Goal: Task Accomplishment & Management: Manage account settings

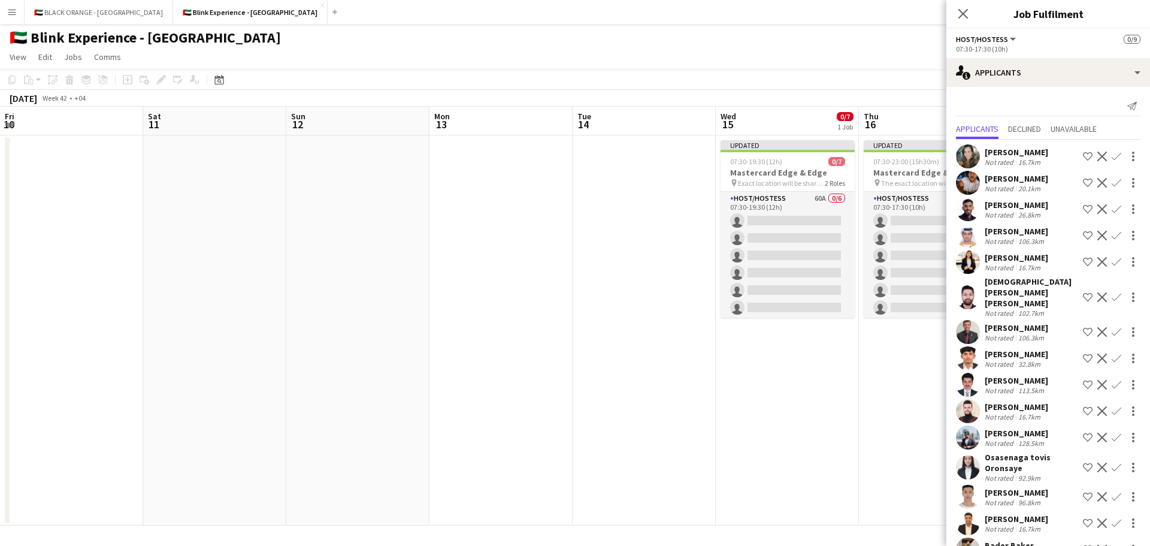
scroll to position [0, 475]
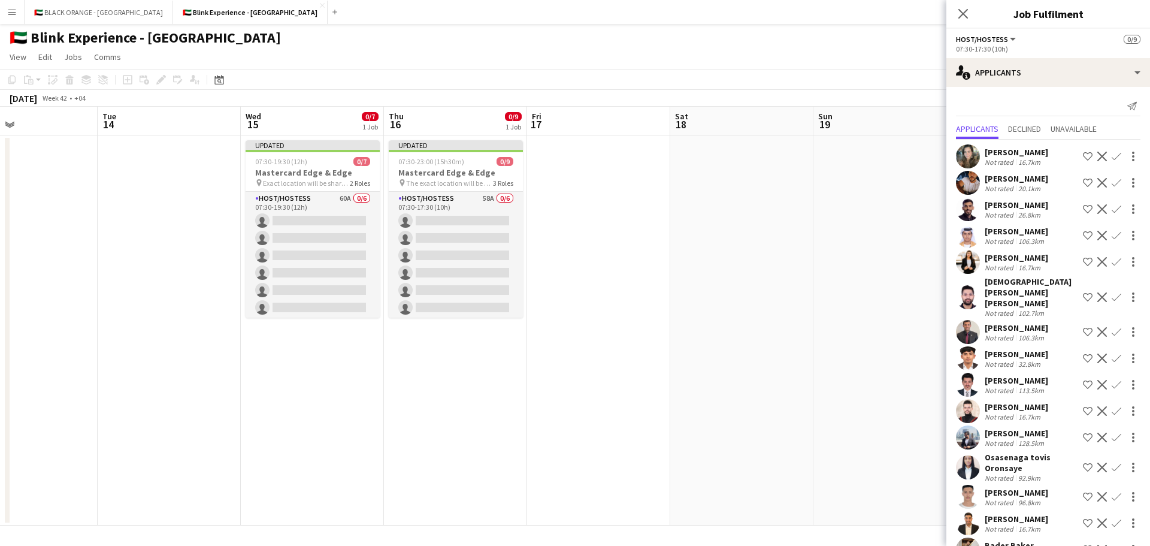
click at [11, 7] on button "Menu" at bounding box center [12, 12] width 24 height 24
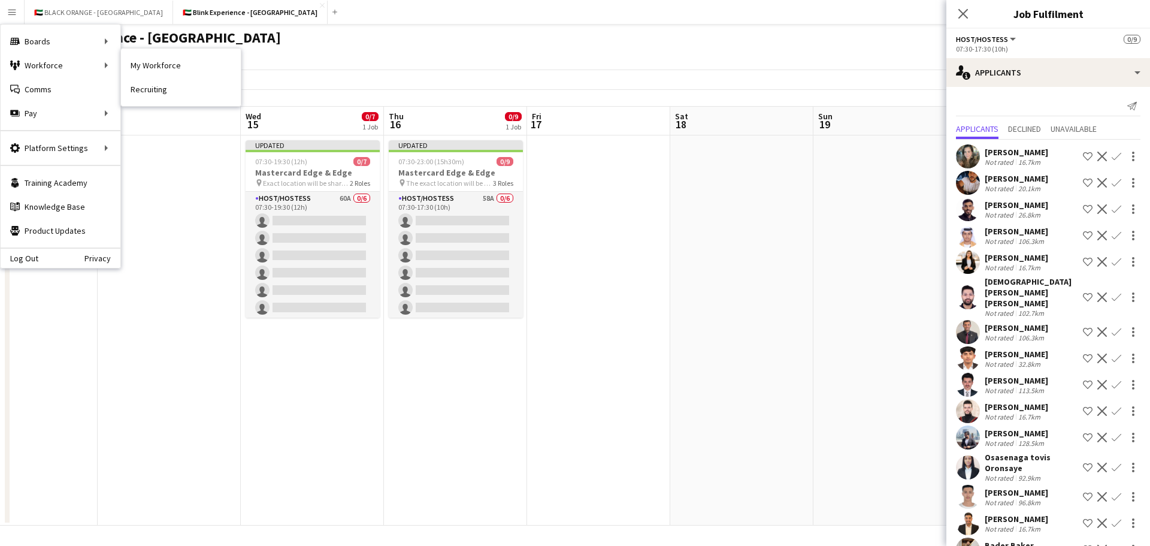
drag, startPoint x: 138, startPoint y: 67, endPoint x: 189, endPoint y: 127, distance: 79.1
click at [138, 67] on link "My Workforce" at bounding box center [181, 65] width 120 height 24
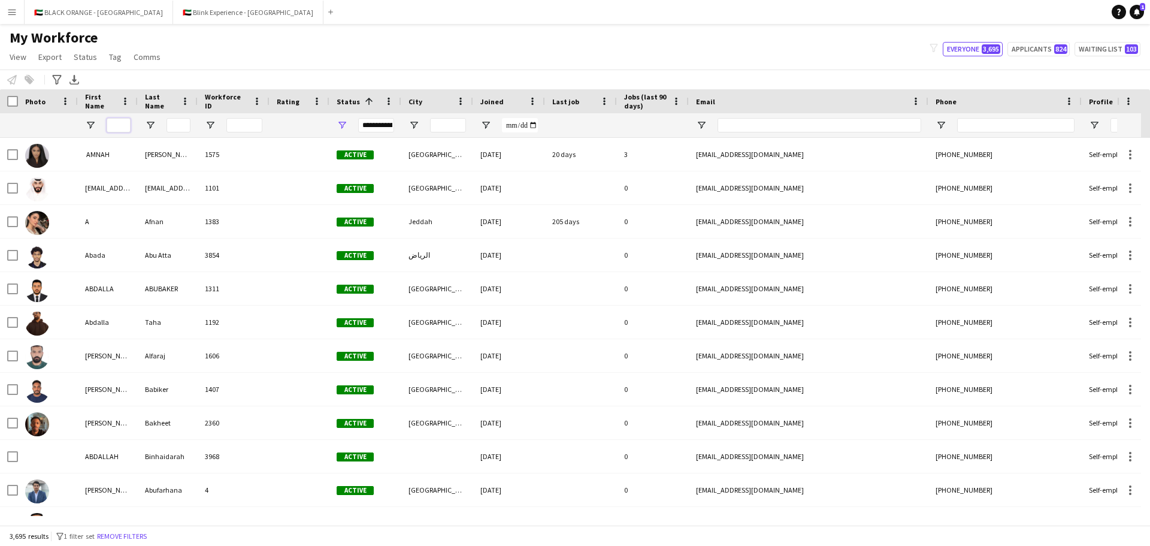
click at [122, 127] on input "First Name Filter Input" at bounding box center [119, 125] width 24 height 14
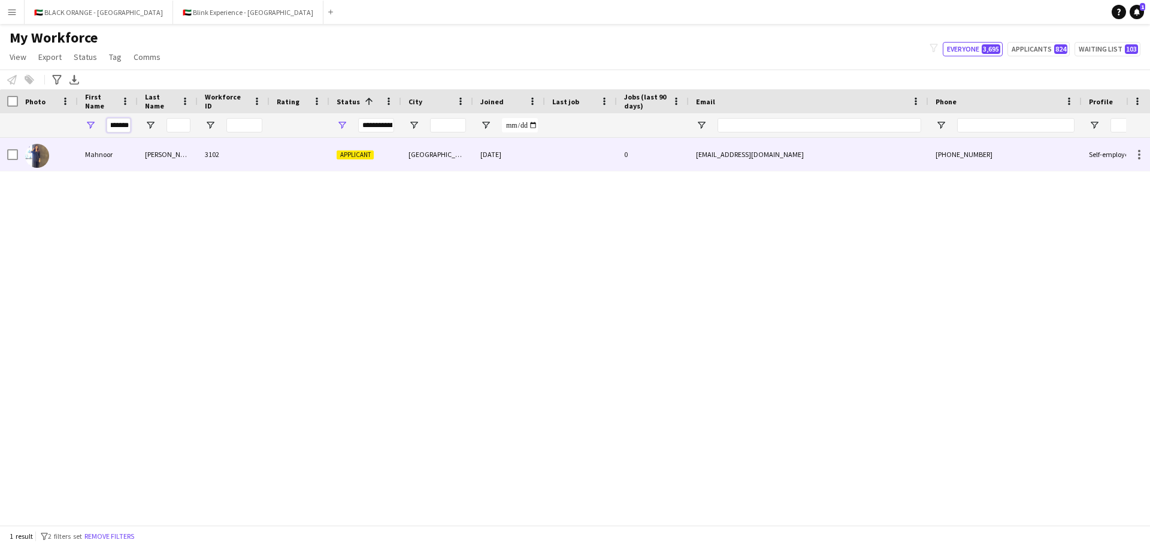
type input "*******"
click at [108, 151] on div "Mahnoor" at bounding box center [108, 154] width 60 height 33
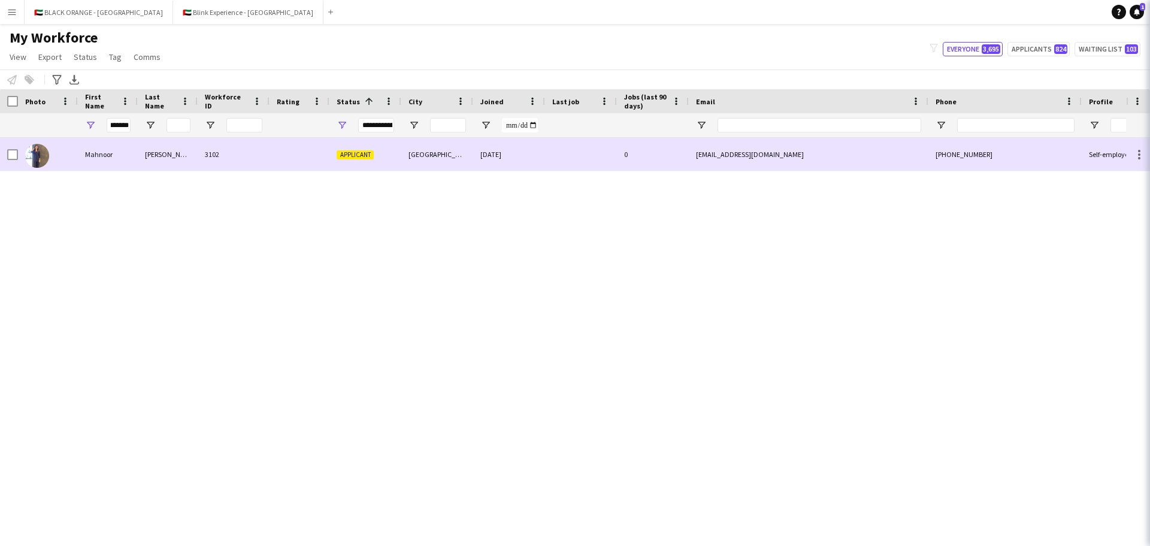
scroll to position [0, 0]
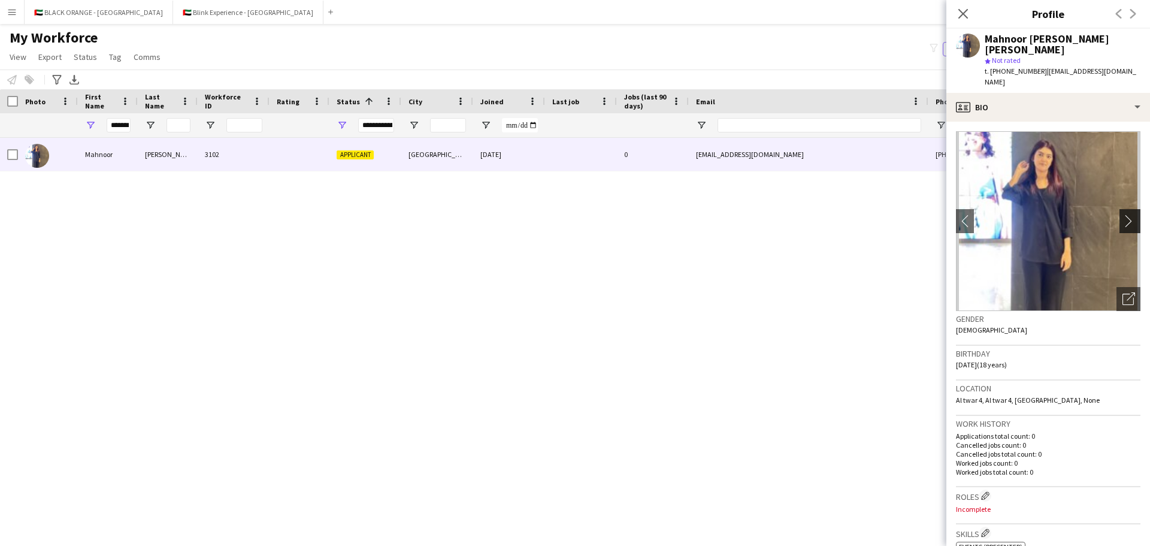
click at [1125, 215] on app-icon "chevron-right" at bounding box center [1132, 221] width 19 height 13
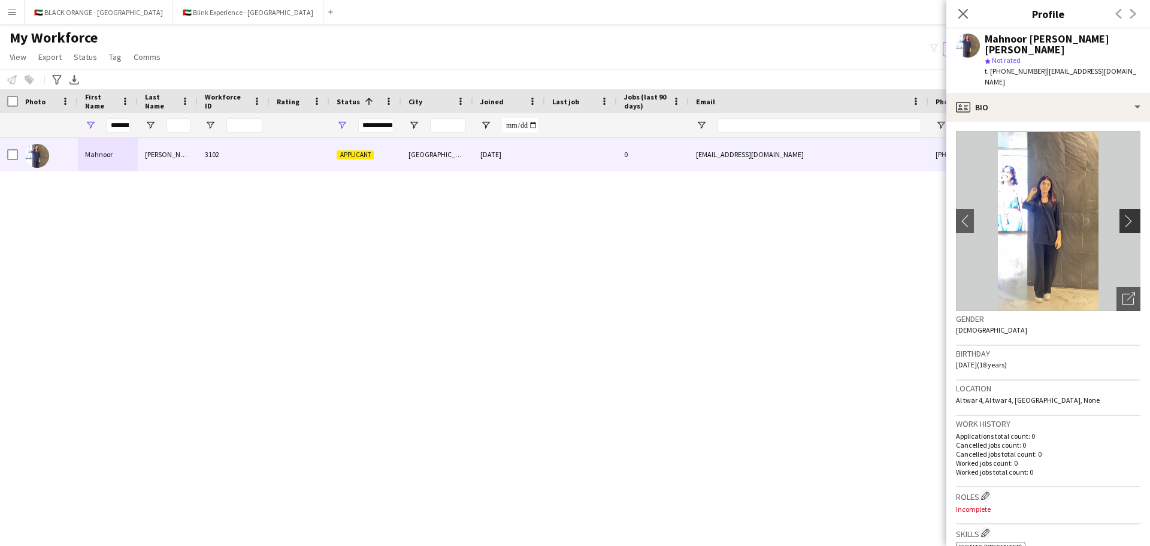
click at [1123, 215] on app-icon "chevron-right" at bounding box center [1132, 221] width 19 height 13
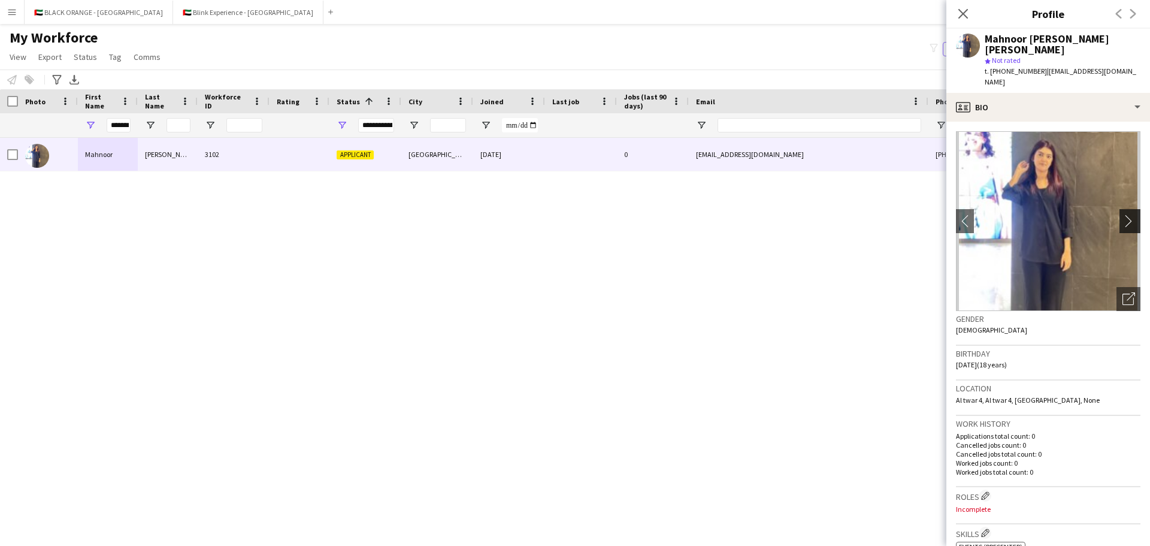
click at [1123, 215] on app-icon "chevron-right" at bounding box center [1132, 221] width 19 height 13
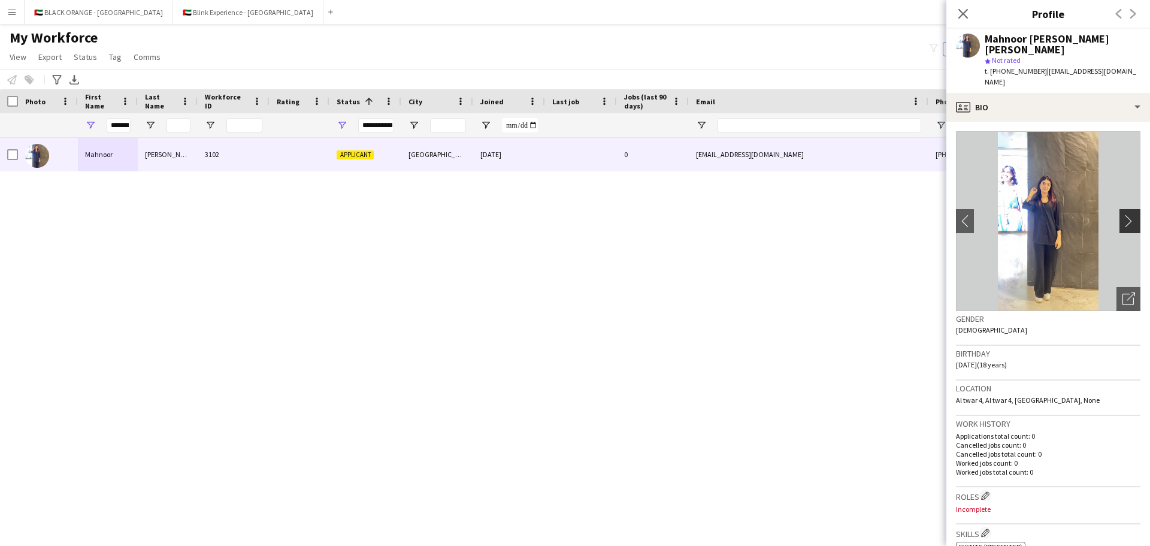
click at [1123, 215] on app-icon "chevron-right" at bounding box center [1132, 221] width 19 height 13
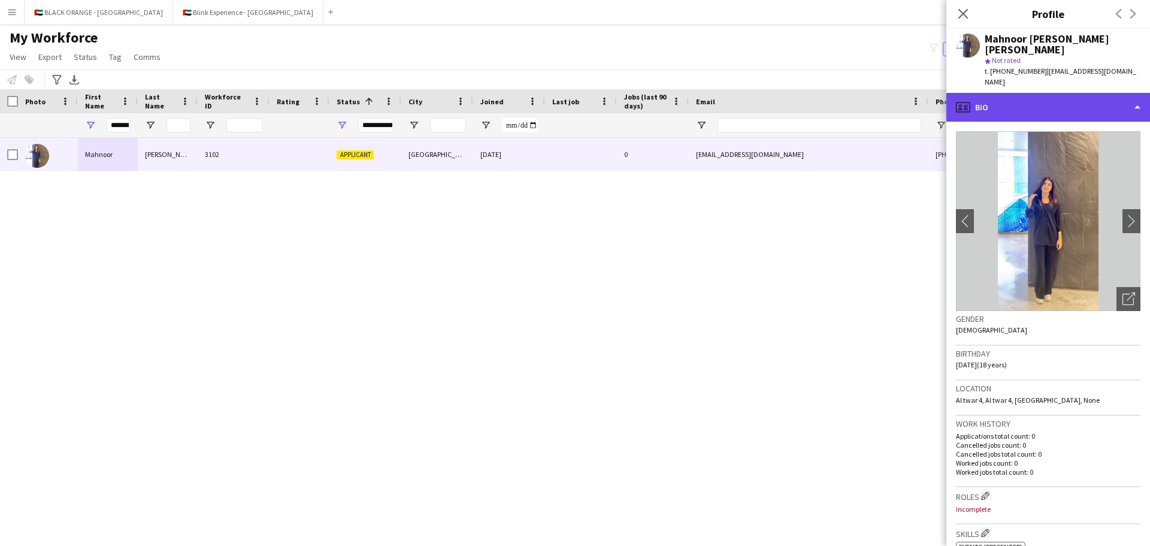
click at [1042, 93] on div "profile Bio" at bounding box center [1049, 107] width 204 height 29
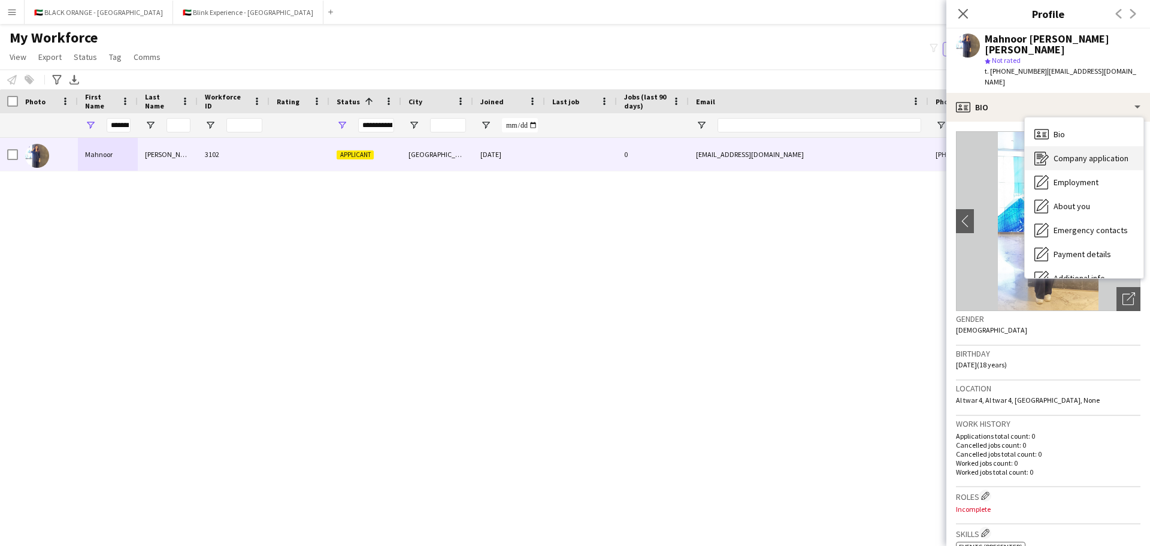
click at [1069, 146] on div "Company application Company application" at bounding box center [1084, 158] width 119 height 24
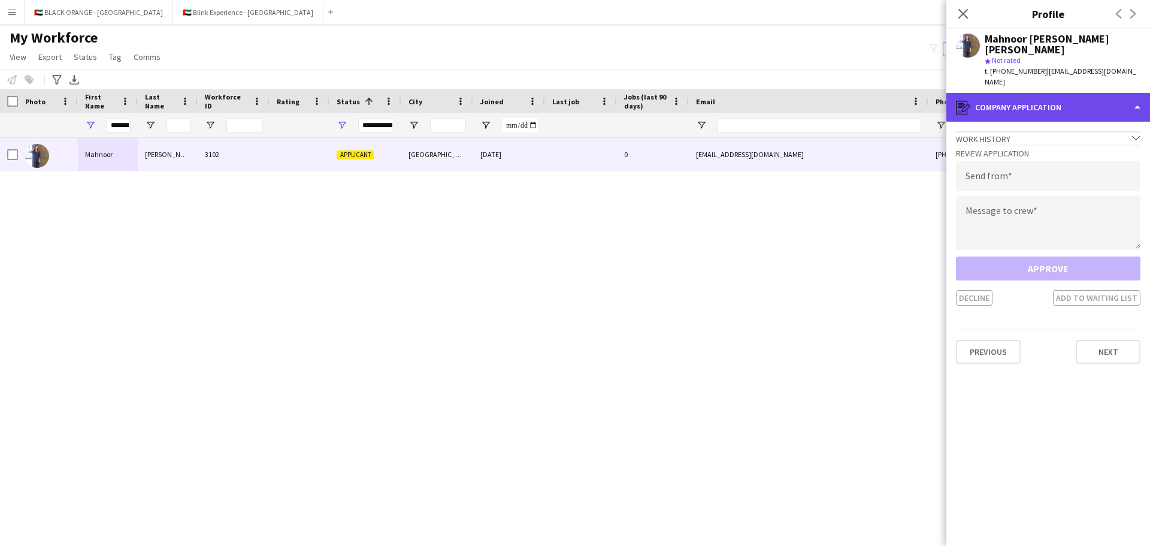
click at [1054, 93] on div "register Company application" at bounding box center [1049, 107] width 204 height 29
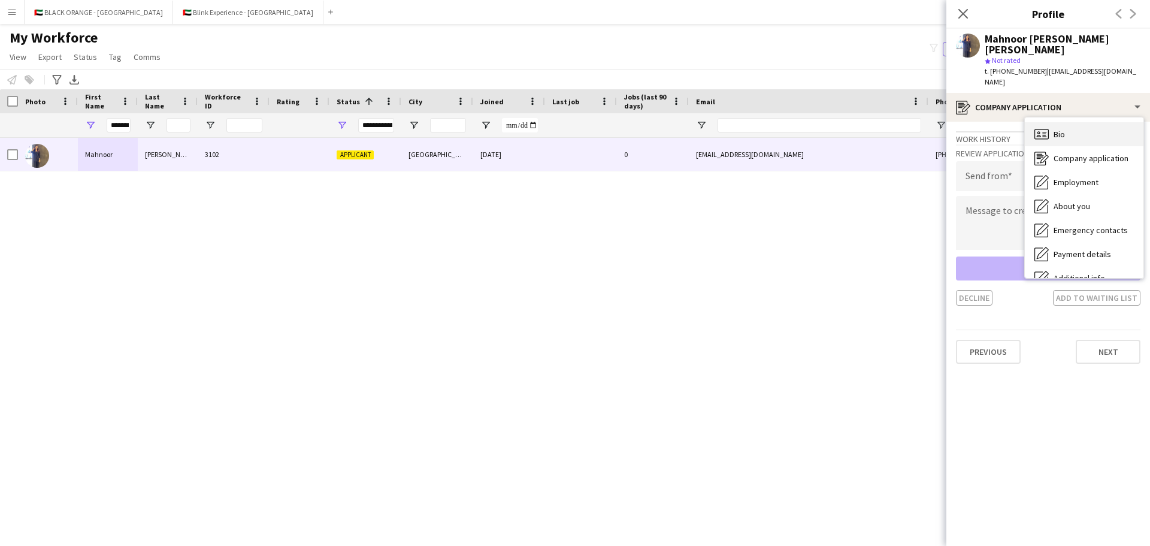
click at [1055, 129] on span "Bio" at bounding box center [1059, 134] width 11 height 11
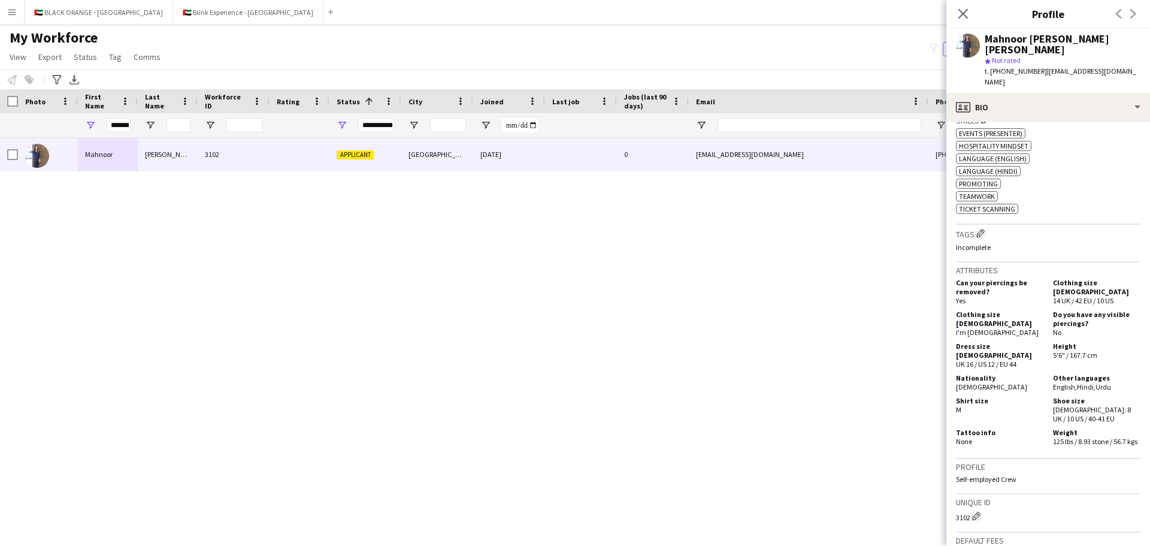
scroll to position [300, 0]
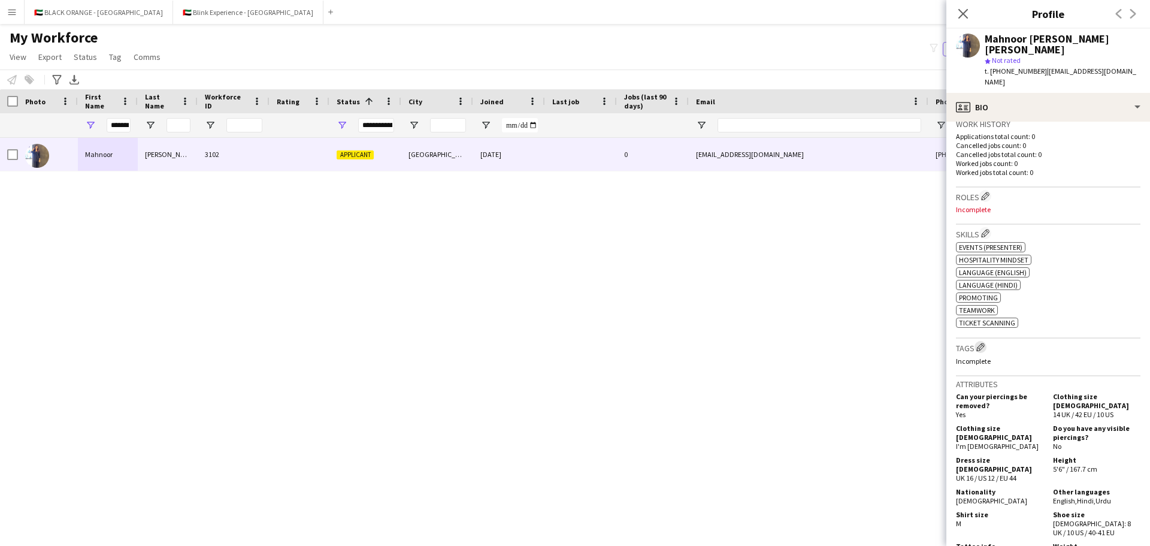
click at [981, 341] on button "Edit crew company tags" at bounding box center [981, 347] width 12 height 12
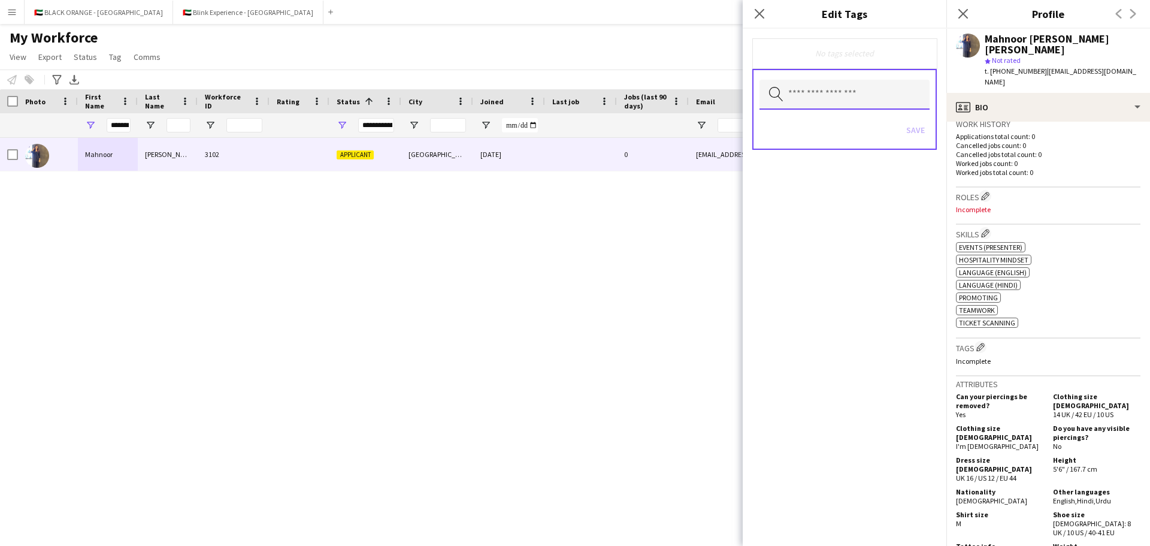
click at [809, 96] on input "text" at bounding box center [845, 95] width 170 height 30
type input "**"
click at [811, 122] on mat-option "[PERSON_NAME]" at bounding box center [845, 128] width 170 height 29
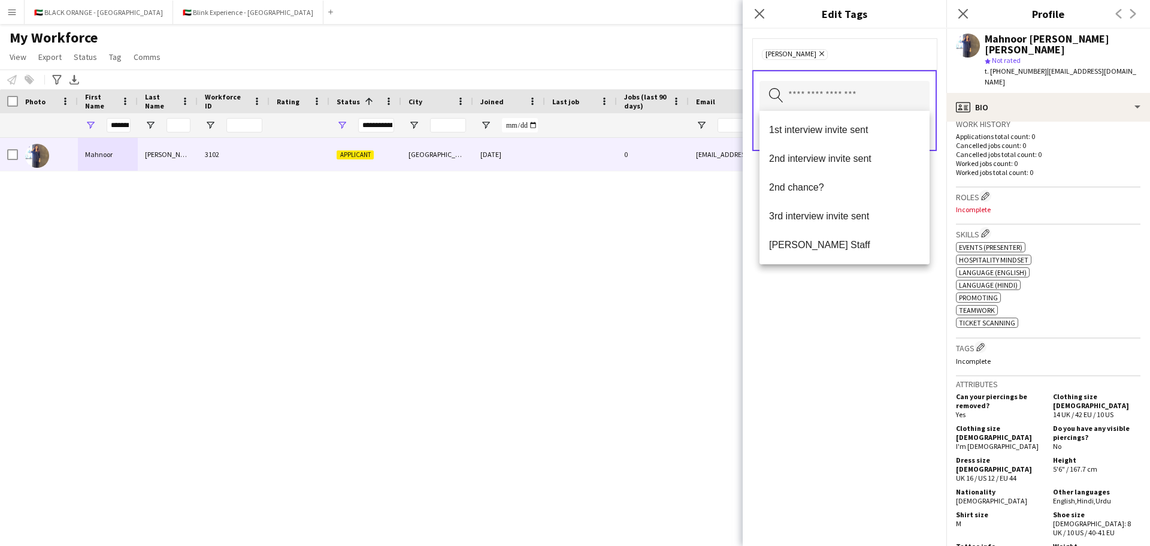
click at [840, 309] on div "[PERSON_NAME] Remove Search by tag name Save" at bounding box center [845, 287] width 204 height 517
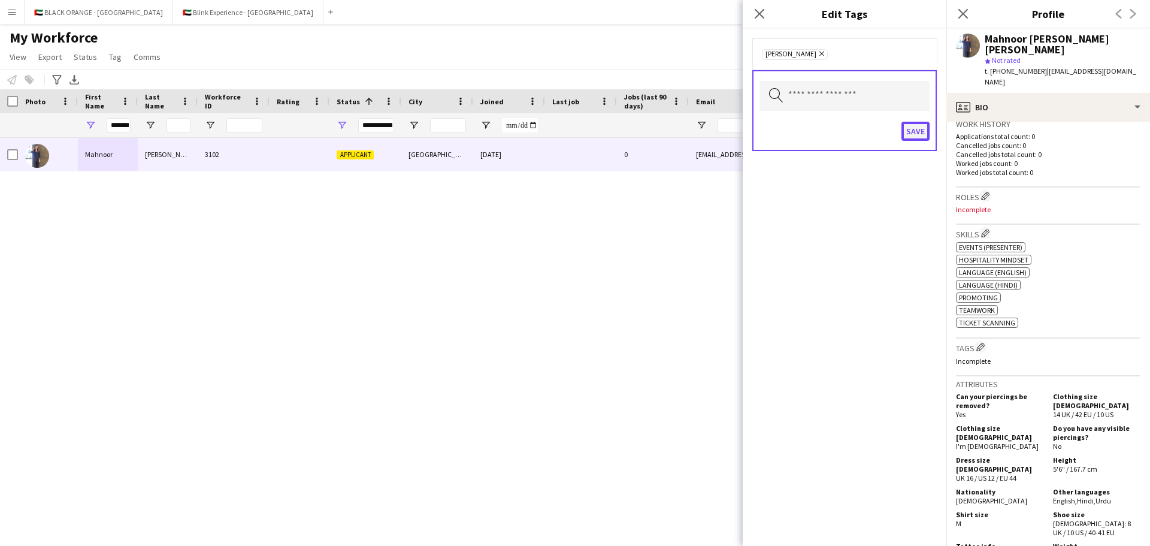
click at [917, 131] on button "Save" at bounding box center [916, 131] width 28 height 19
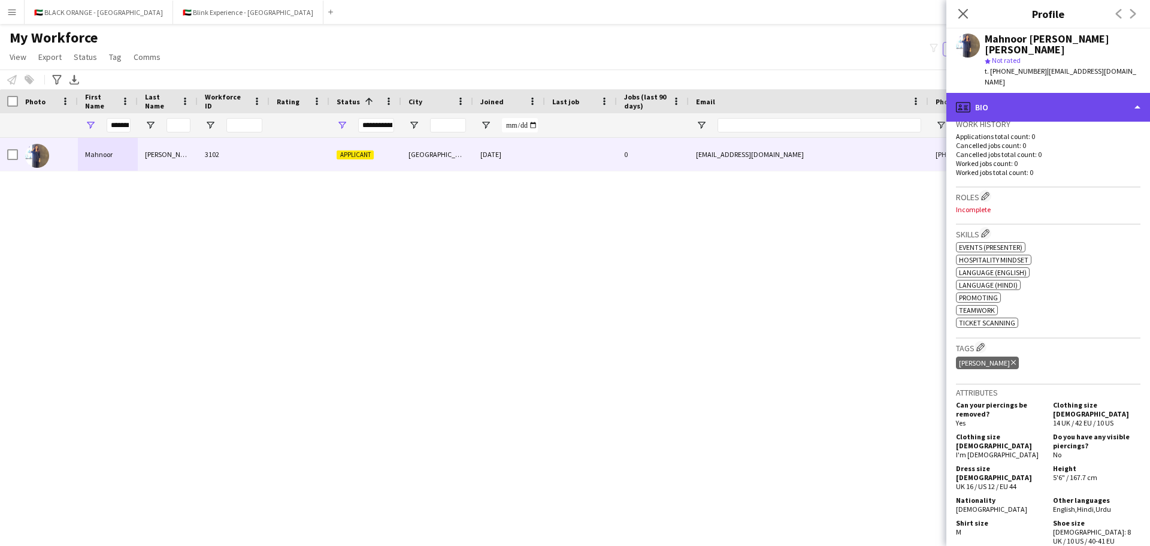
click at [1069, 93] on div "profile Bio" at bounding box center [1049, 107] width 204 height 29
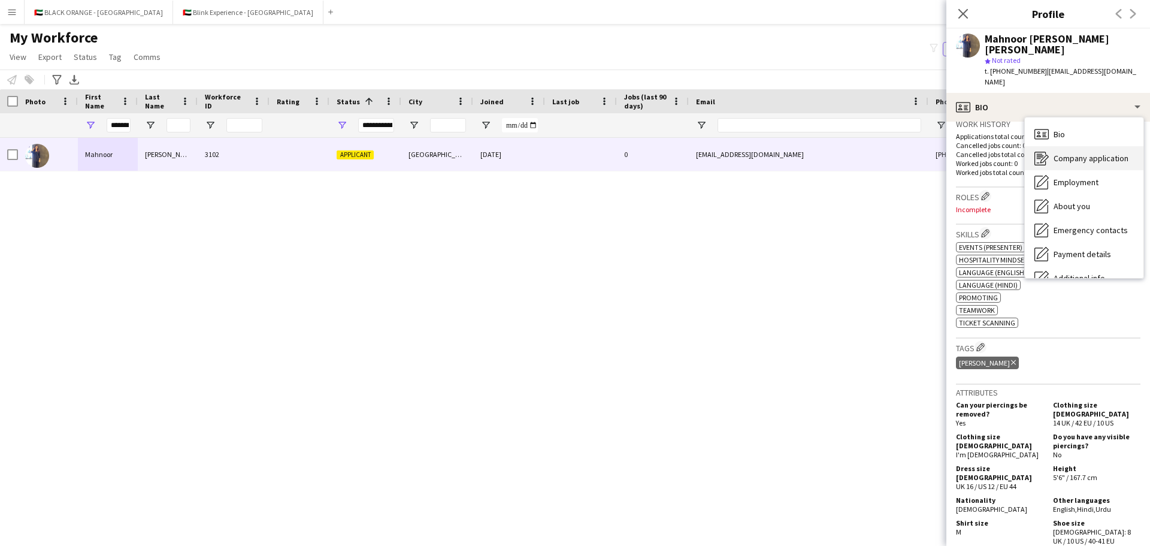
click at [1070, 146] on div "Company application Company application" at bounding box center [1084, 158] width 119 height 24
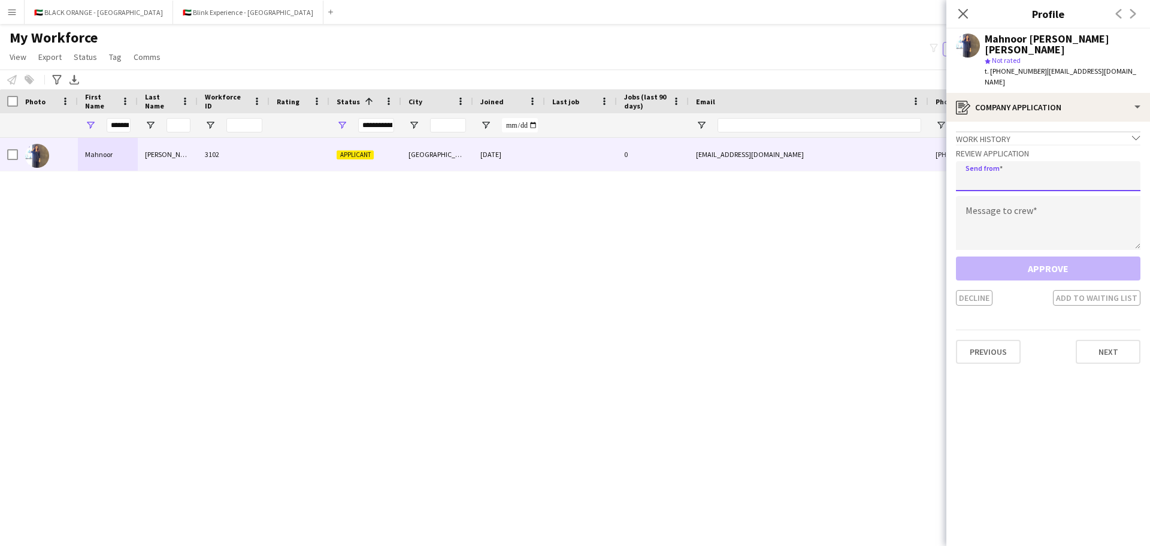
click at [983, 161] on input "email" at bounding box center [1048, 176] width 185 height 30
type input "**********"
click at [1008, 197] on textarea at bounding box center [1048, 223] width 185 height 54
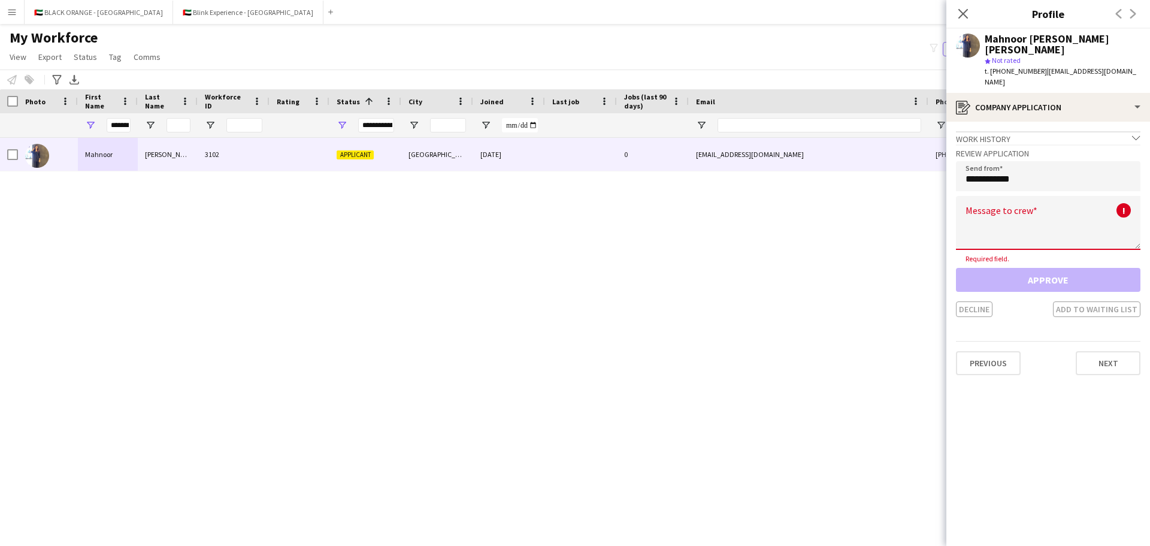
drag, startPoint x: 1008, startPoint y: 185, endPoint x: 1001, endPoint y: 195, distance: 12.5
click at [1008, 196] on textarea at bounding box center [1048, 223] width 185 height 54
paste textarea "**********"
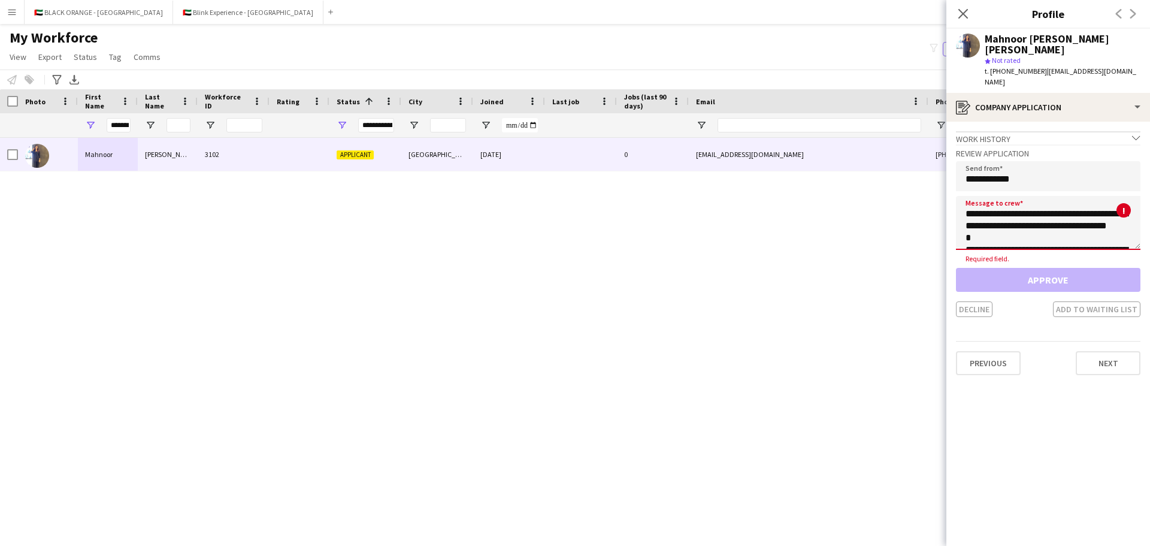
scroll to position [331, 0]
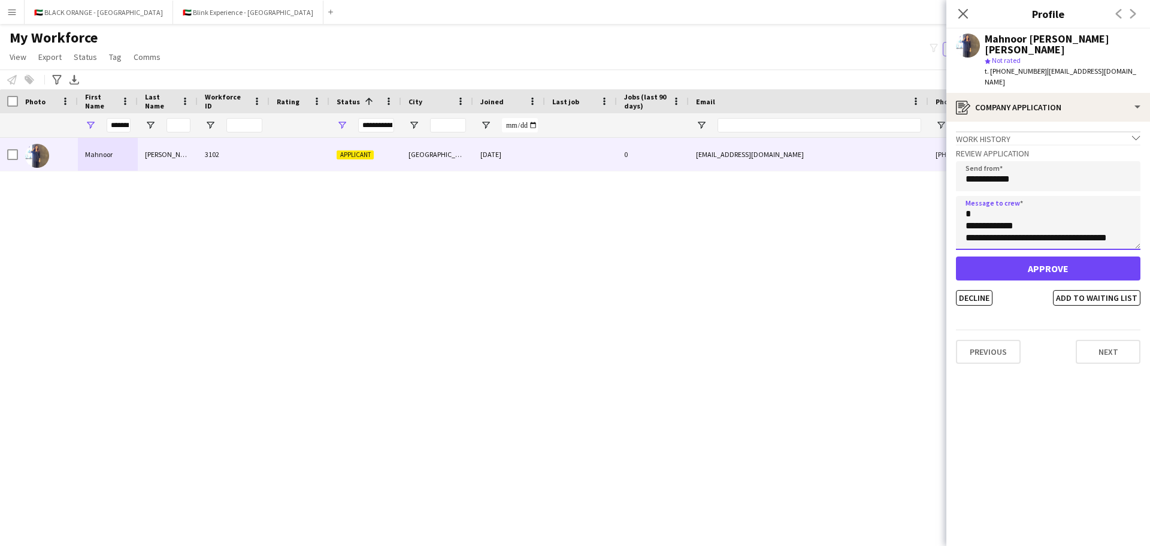
type textarea "**********"
click at [1028, 256] on button "Approve" at bounding box center [1048, 268] width 185 height 24
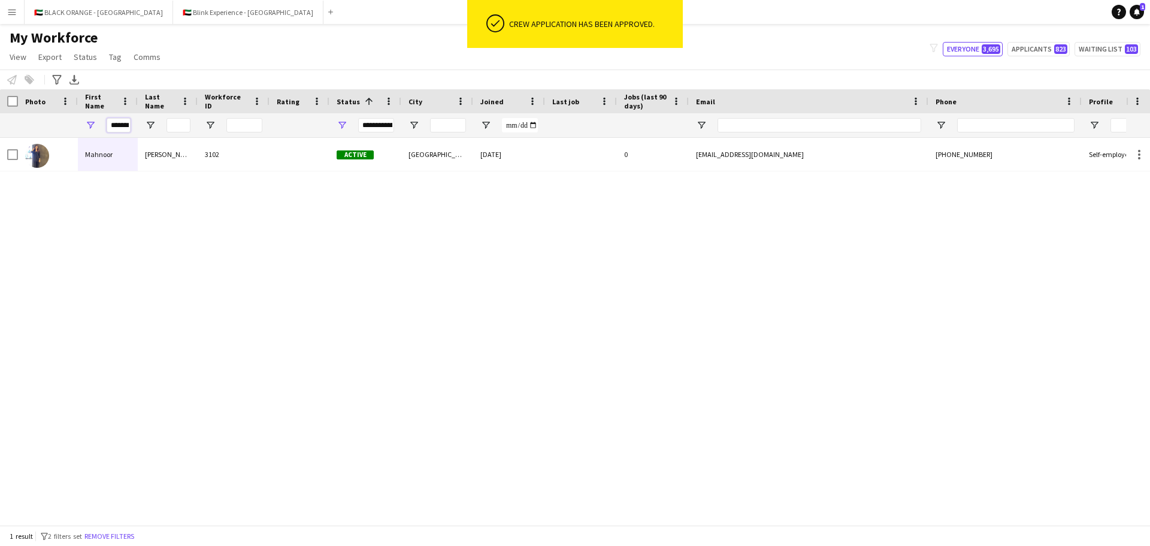
click at [123, 121] on input "*******" at bounding box center [119, 125] width 24 height 14
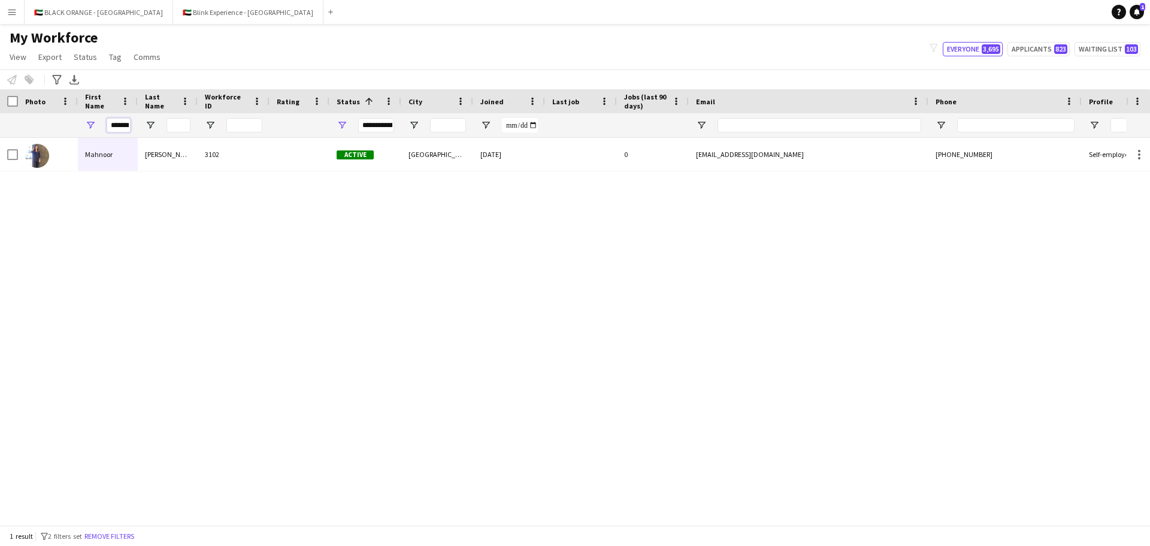
click at [123, 121] on input "*******" at bounding box center [119, 125] width 24 height 14
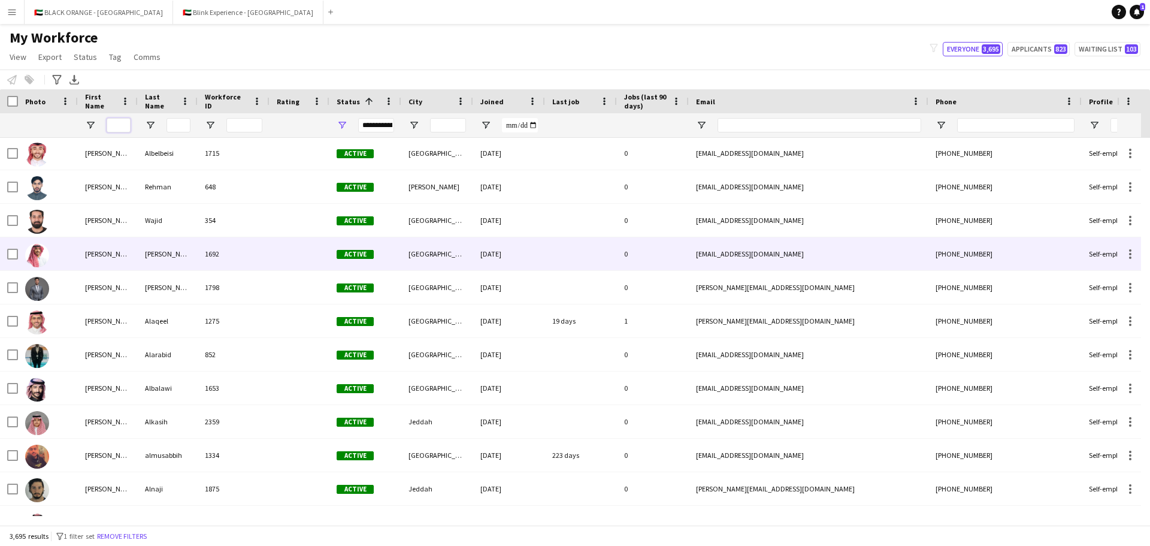
scroll to position [0, 0]
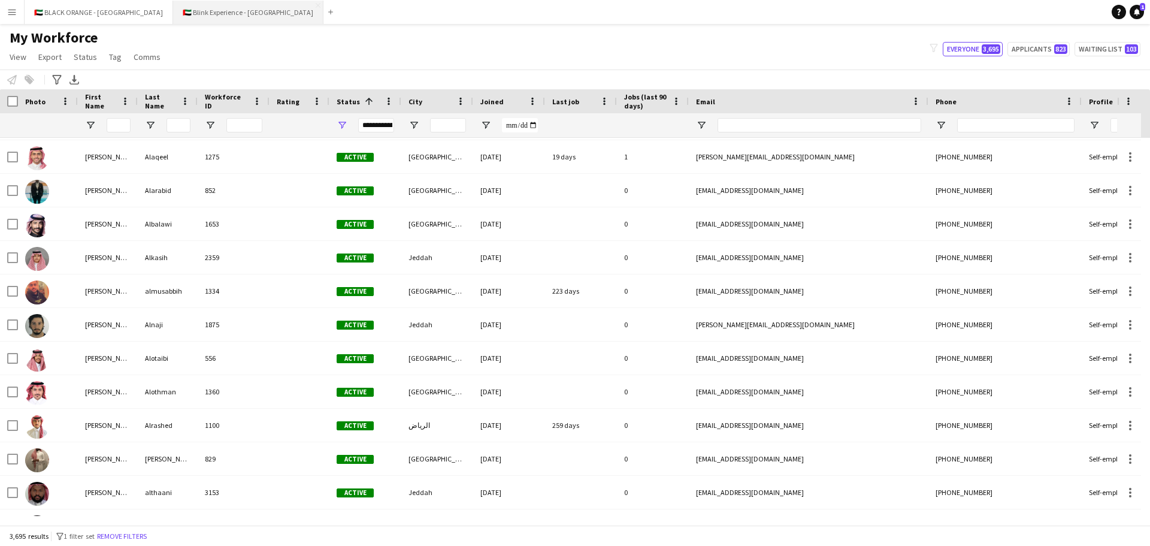
click at [173, 14] on button "🇦🇪 Blink Experience - [GEOGRAPHIC_DATA] Close" at bounding box center [248, 12] width 150 height 23
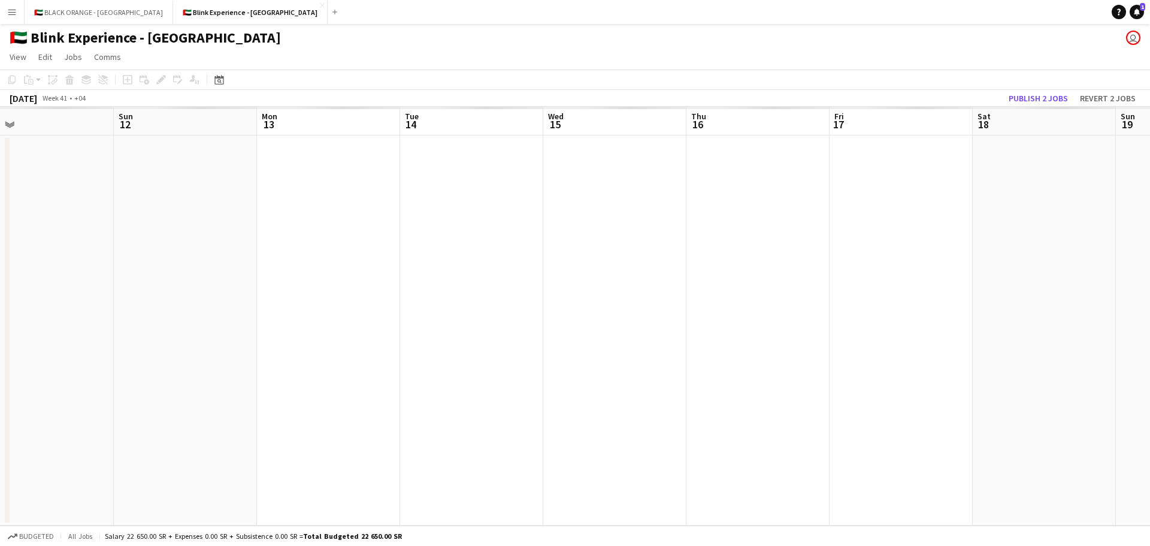
scroll to position [0, 342]
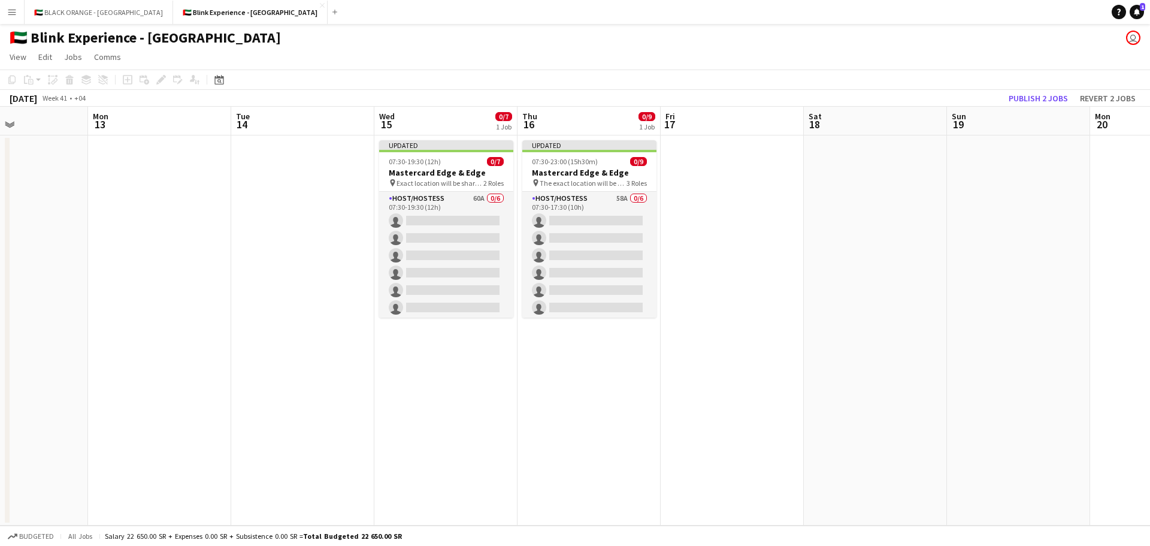
drag, startPoint x: 904, startPoint y: 233, endPoint x: 0, endPoint y: 209, distance: 904.5
click at [0, 209] on app-calendar-viewport "Fri 10 Sat 11 Sun 12 Mon 13 Tue 14 Wed 15 0/7 1 Job Thu 16 0/9 1 Job Fri 17 Sat…" at bounding box center [575, 316] width 1150 height 419
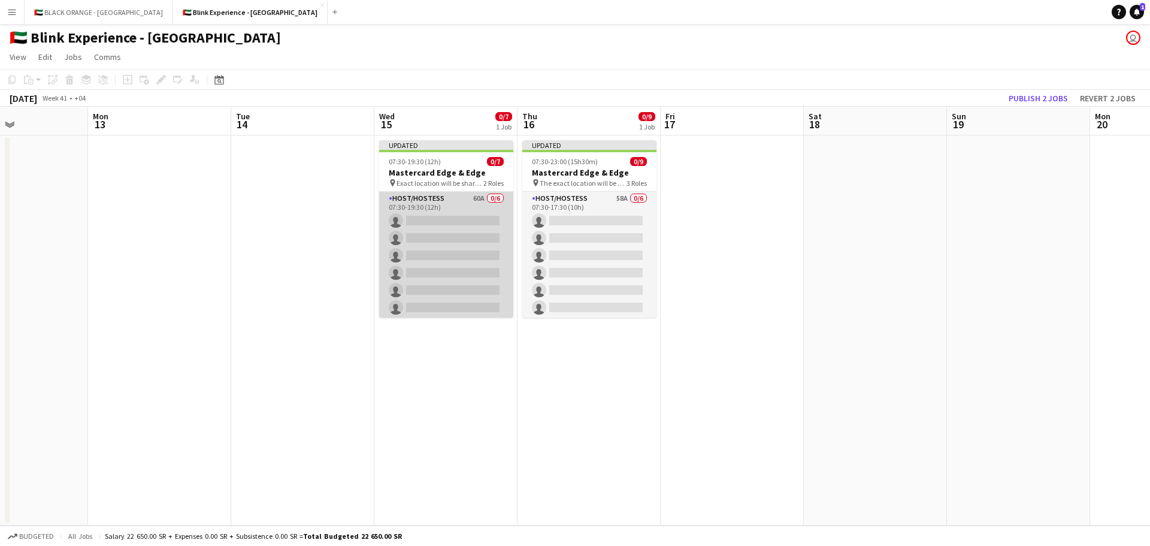
click at [465, 250] on app-card-role "Host/Hostess 60A 0/6 07:30-19:30 (12h) single-neutral-actions single-neutral-ac…" at bounding box center [446, 256] width 134 height 128
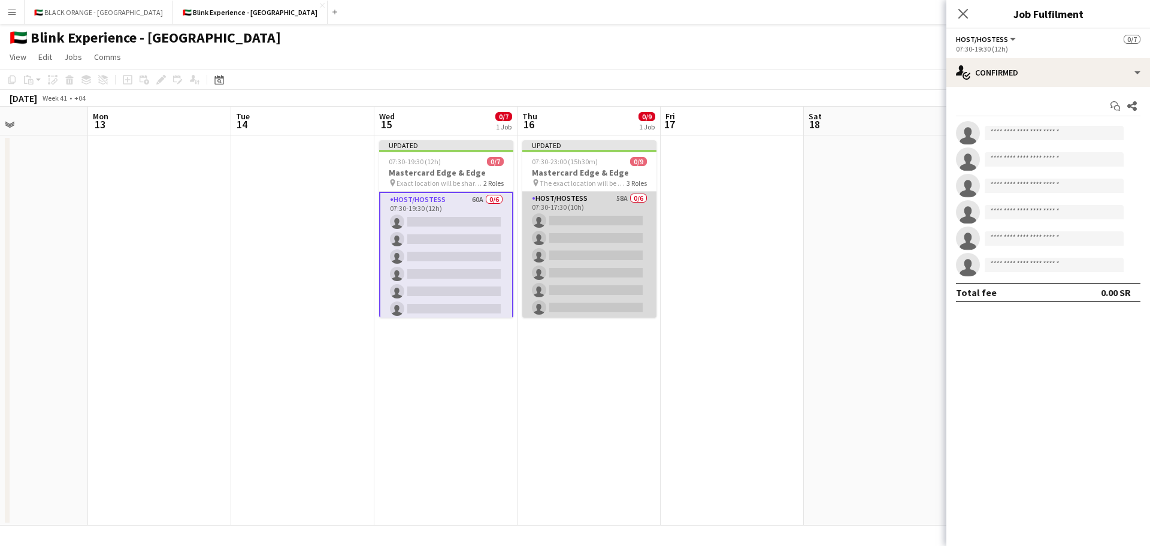
click at [592, 258] on app-card-role "Host/Hostess 58A 0/6 07:30-17:30 (10h) single-neutral-actions single-neutral-ac…" at bounding box center [589, 256] width 134 height 128
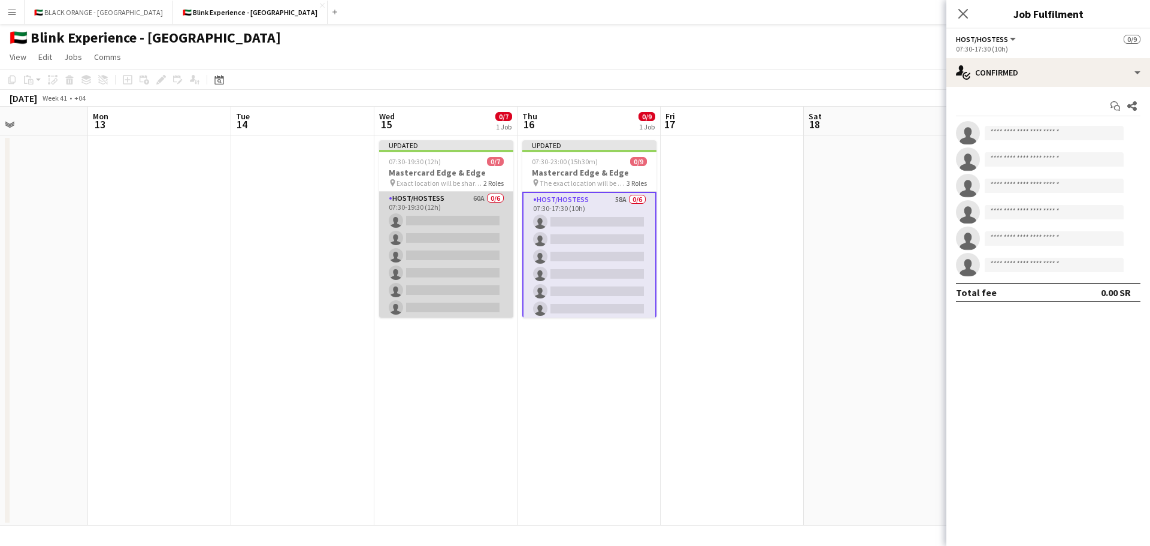
click at [449, 240] on app-card-role "Host/Hostess 60A 0/6 07:30-19:30 (12h) single-neutral-actions single-neutral-ac…" at bounding box center [446, 256] width 134 height 128
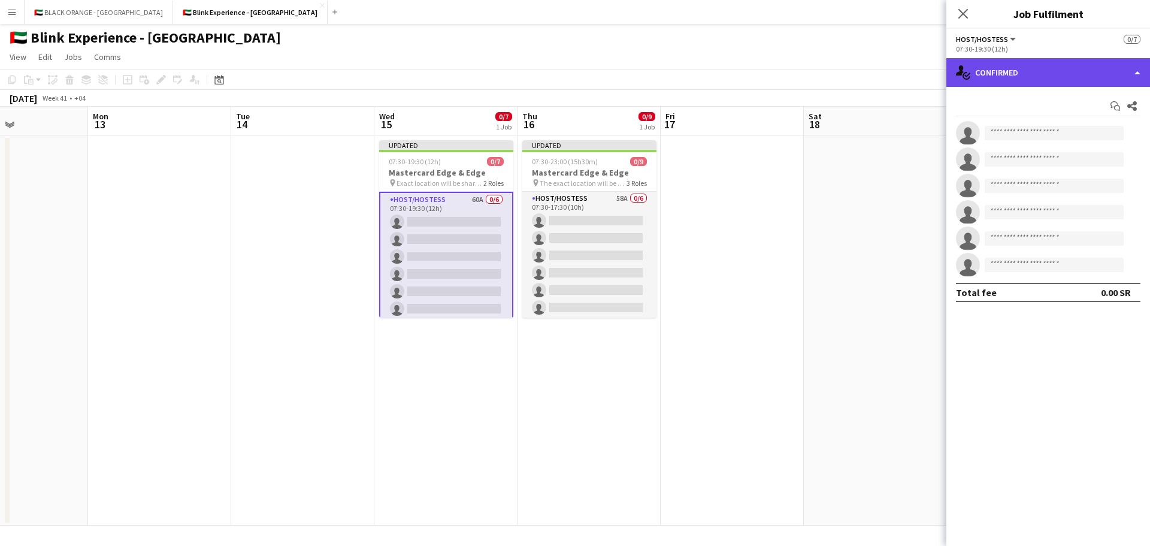
click at [1004, 63] on div "single-neutral-actions-check-2 Confirmed" at bounding box center [1049, 72] width 204 height 29
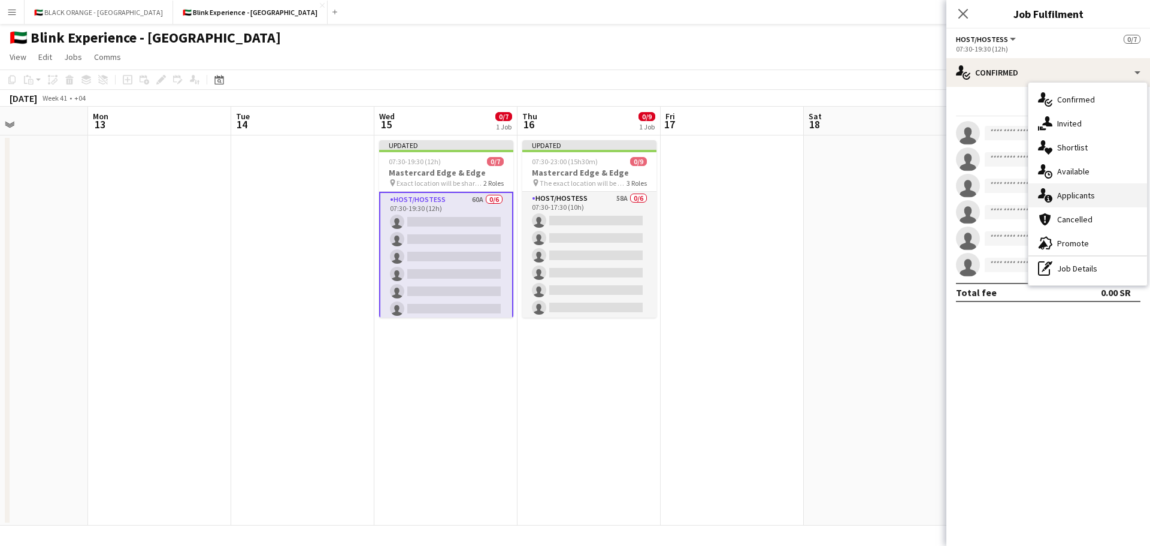
click at [1083, 200] on span "Applicants" at bounding box center [1077, 195] width 38 height 11
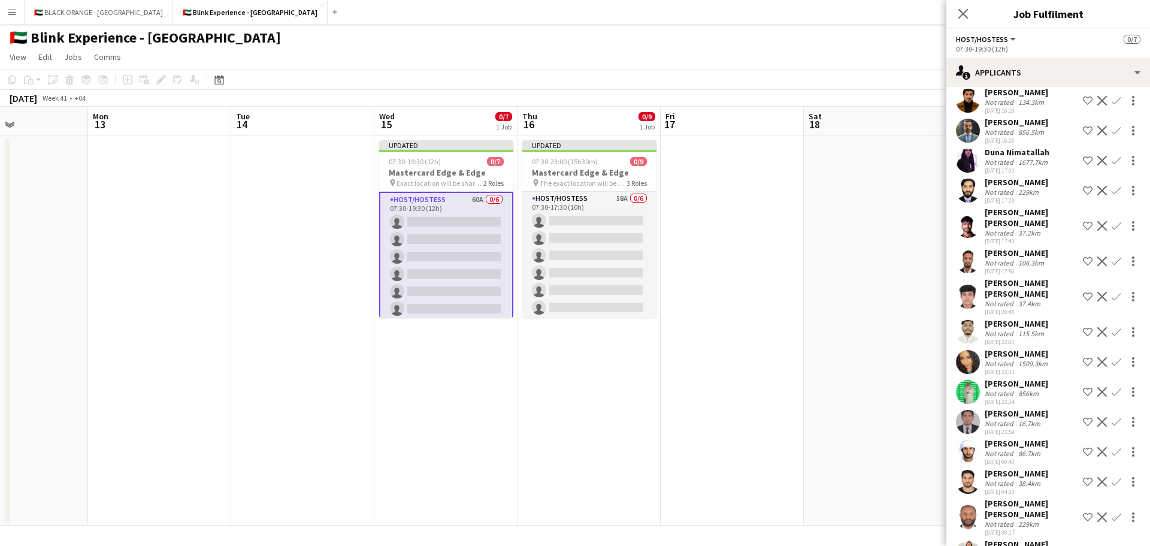
scroll to position [1370, 0]
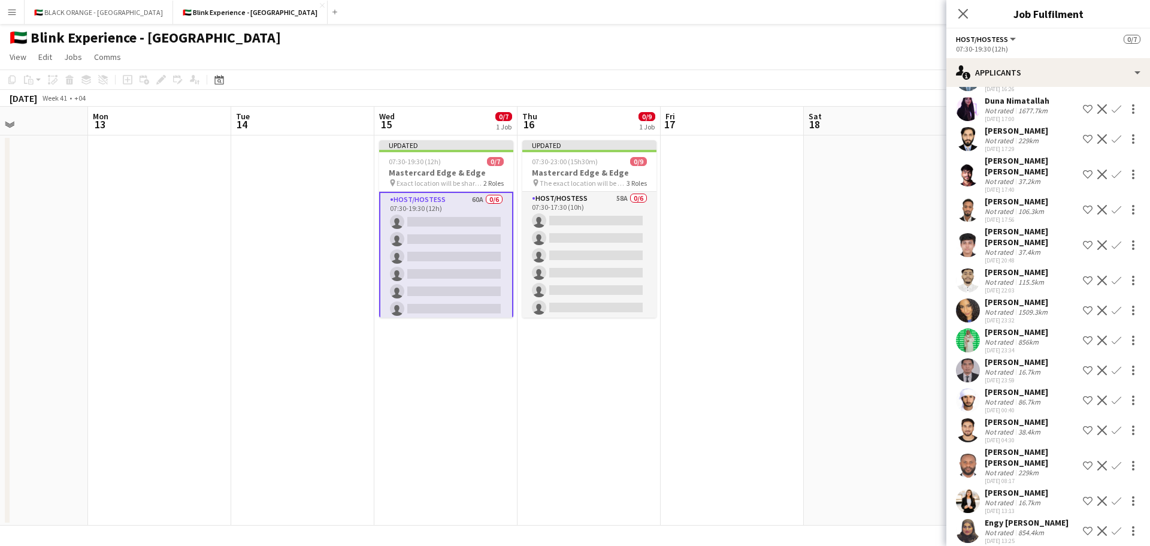
click at [1000, 517] on div "Engy [PERSON_NAME]" at bounding box center [1027, 522] width 84 height 11
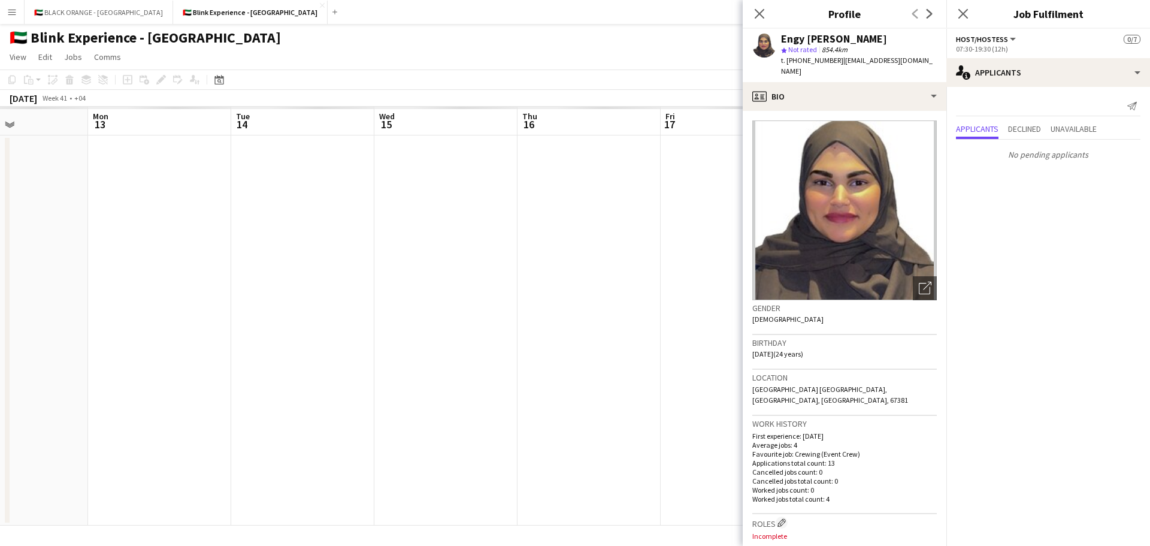
scroll to position [0, 0]
